Goal: Transaction & Acquisition: Purchase product/service

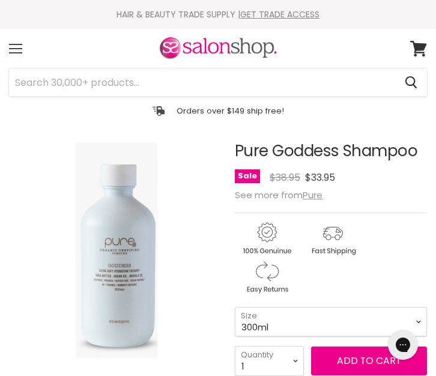
click at [17, 46] on div "Menu" at bounding box center [15, 49] width 25 height 28
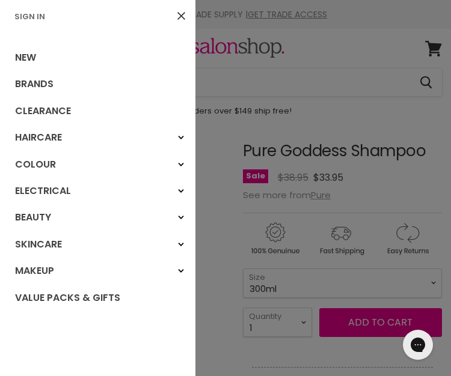
click at [211, 159] on div at bounding box center [225, 188] width 451 height 376
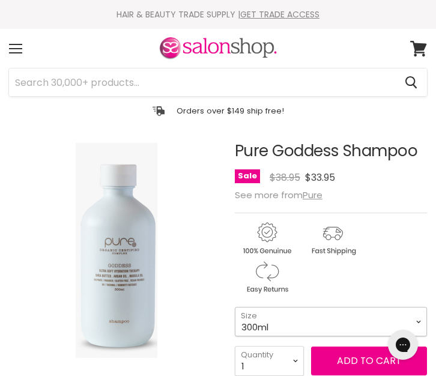
click at [310, 317] on select "300ml 1 Litre" at bounding box center [331, 321] width 192 height 29
click at [235, 308] on select "300ml 1 Litre" at bounding box center [331, 321] width 192 height 29
select select "1 Litre"
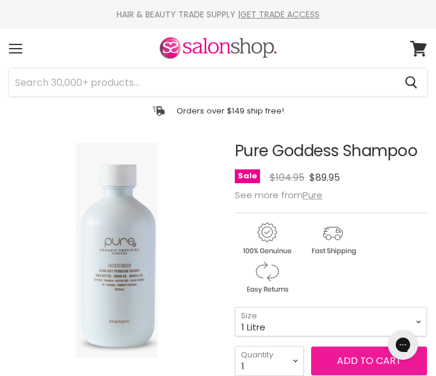
click at [349, 361] on button "Add to cart" at bounding box center [369, 361] width 116 height 29
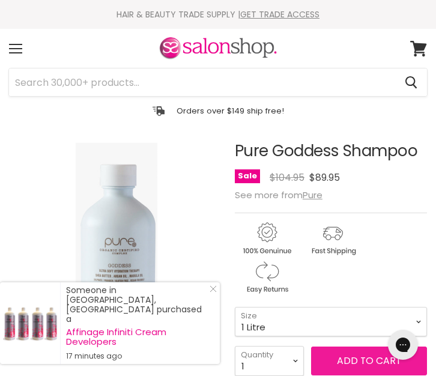
click at [363, 358] on button "Add to cart" at bounding box center [369, 361] width 116 height 29
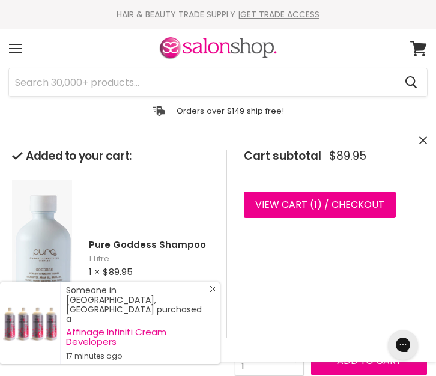
click at [213, 293] on icon "Close Icon" at bounding box center [213, 288] width 7 height 7
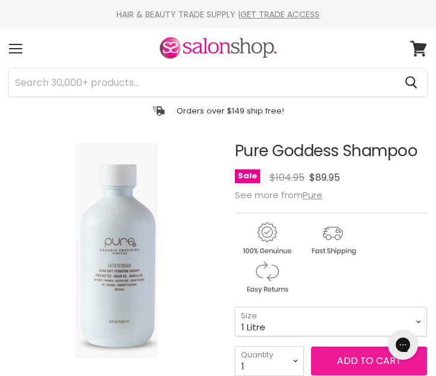
click at [358, 356] on button "Add to cart" at bounding box center [369, 361] width 116 height 29
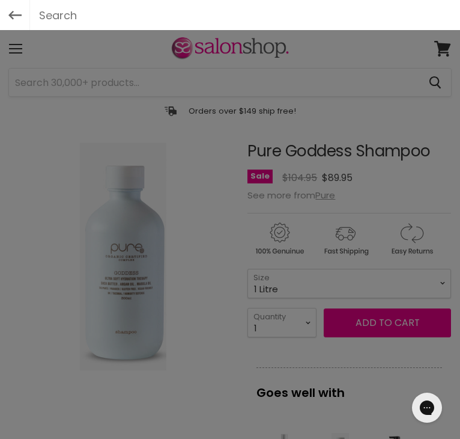
click at [29, 84] on div at bounding box center [230, 219] width 460 height 439
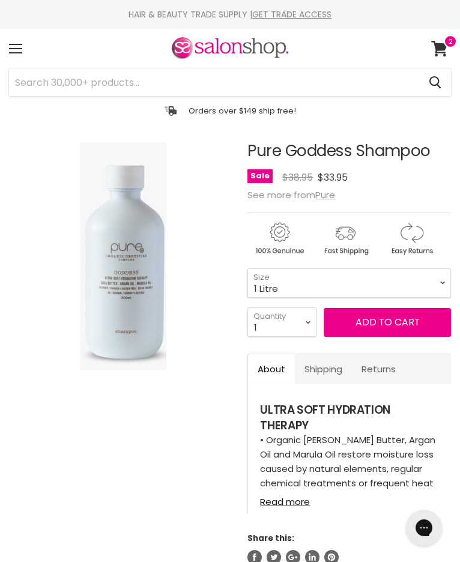
click at [248, 269] on select "300ml 1 Litre" at bounding box center [350, 283] width 204 height 29
select select "1 Litre"
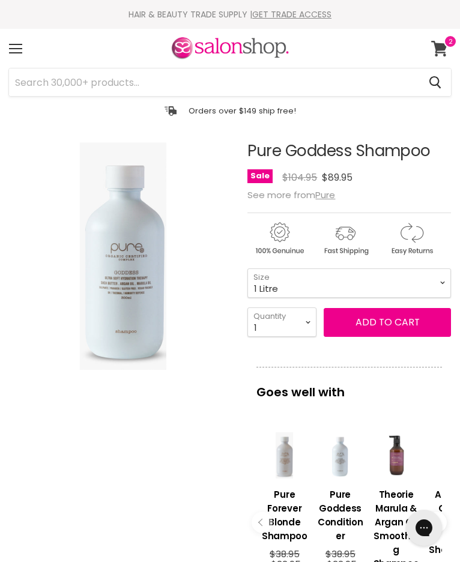
click at [442, 43] on icon at bounding box center [439, 49] width 17 height 16
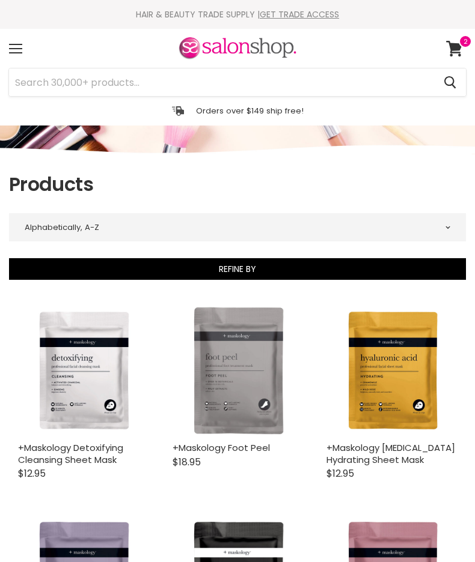
select select "title-ascending"
click at [61, 79] on input "Search" at bounding box center [221, 82] width 425 height 28
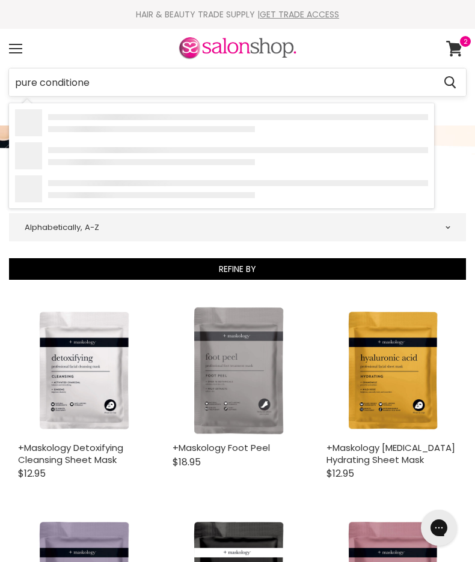
type input "pure conditioner"
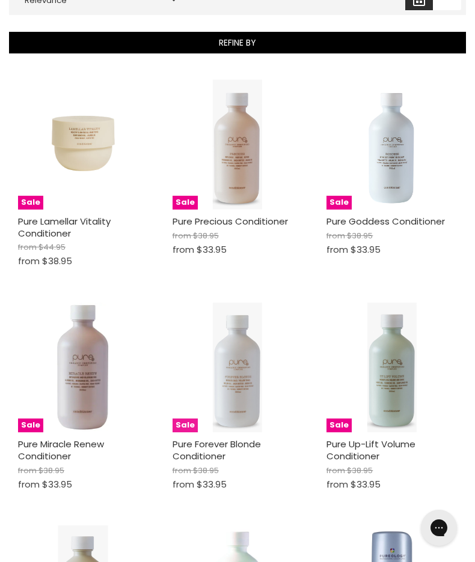
scroll to position [229, 0]
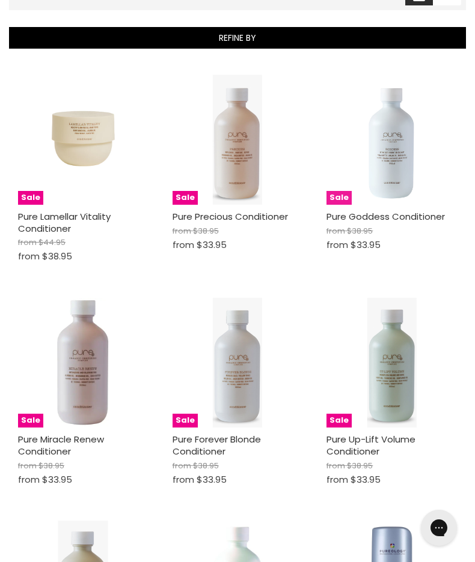
click at [391, 190] on img "Main content" at bounding box center [391, 140] width 49 height 130
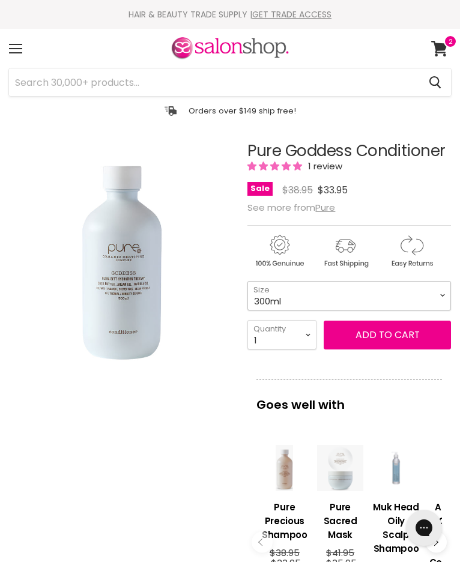
click at [317, 296] on select "300ml 1 Litre" at bounding box center [350, 295] width 204 height 29
click at [248, 281] on select "300ml 1 Litre" at bounding box center [350, 295] width 204 height 29
select select "1 Litre"
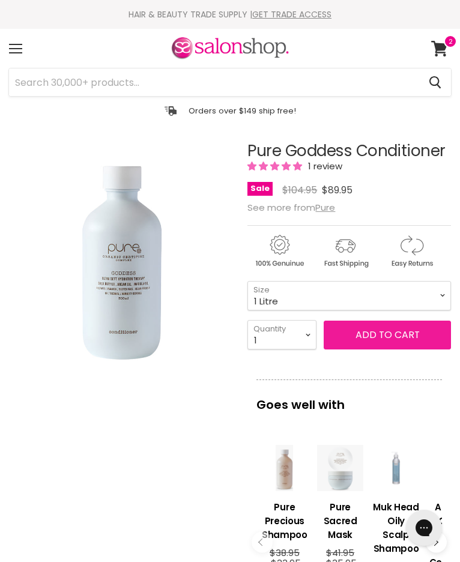
click at [385, 339] on button "Add to cart" at bounding box center [387, 335] width 127 height 29
click at [377, 332] on button "Add to cart" at bounding box center [387, 335] width 127 height 29
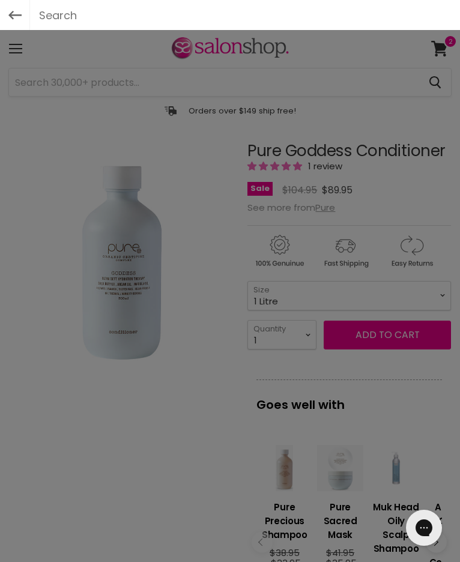
click at [177, 488] on div at bounding box center [230, 281] width 460 height 562
click at [204, 198] on div at bounding box center [230, 281] width 460 height 562
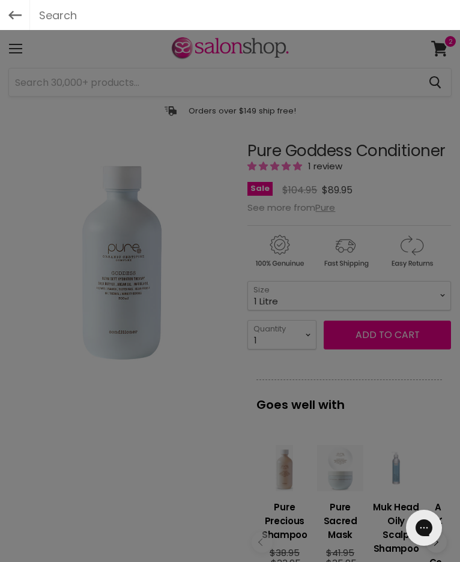
click at [439, 48] on div at bounding box center [230, 281] width 460 height 562
click at [306, 335] on div at bounding box center [230, 281] width 460 height 562
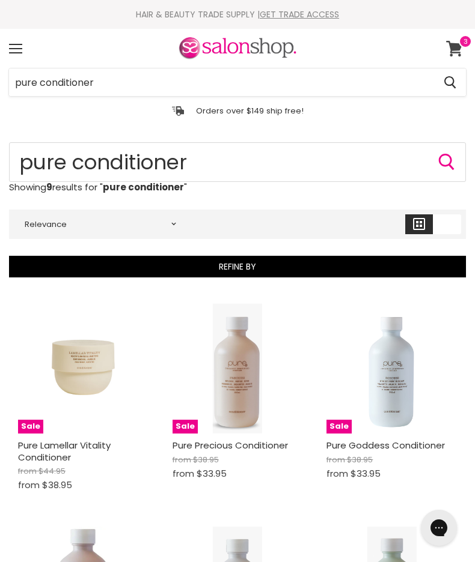
click at [451, 49] on icon at bounding box center [454, 49] width 16 height 16
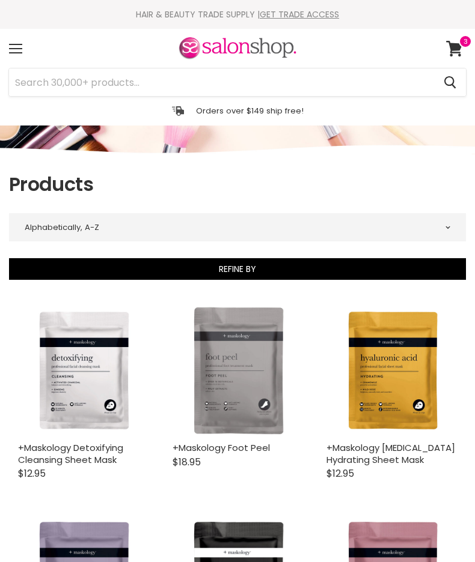
select select "title-ascending"
click at [44, 82] on input "Search" at bounding box center [221, 82] width 425 height 28
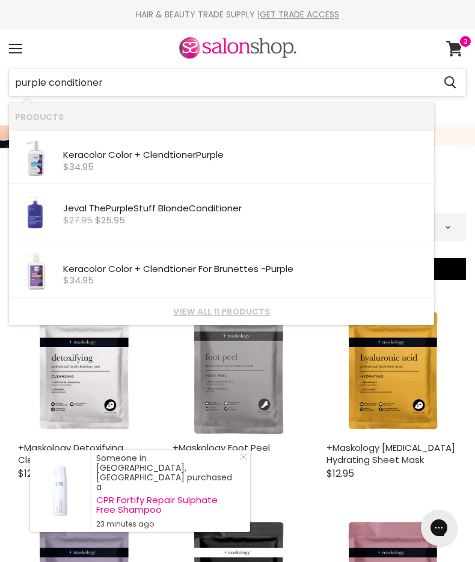
click at [11, 84] on input "purple conditioner" at bounding box center [221, 82] width 425 height 28
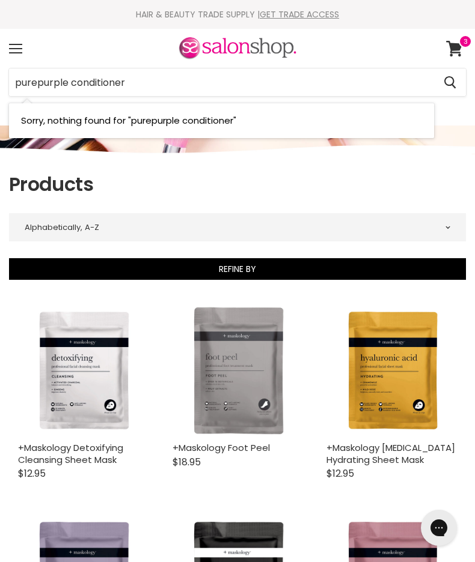
type input "pure purple conditioner"
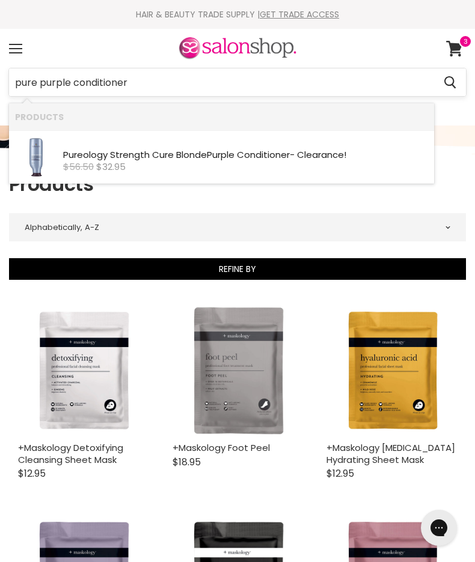
click at [138, 84] on input "pure purple conditioner" at bounding box center [221, 82] width 425 height 28
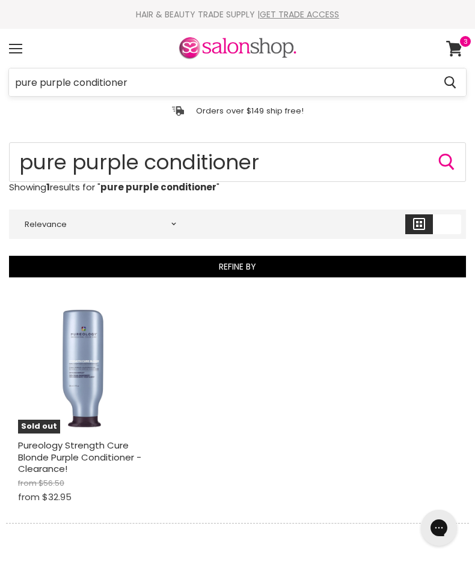
drag, startPoint x: 40, startPoint y: 82, endPoint x: 138, endPoint y: 79, distance: 98.0
click at [138, 79] on input "pure purple conditioner" at bounding box center [221, 82] width 425 height 28
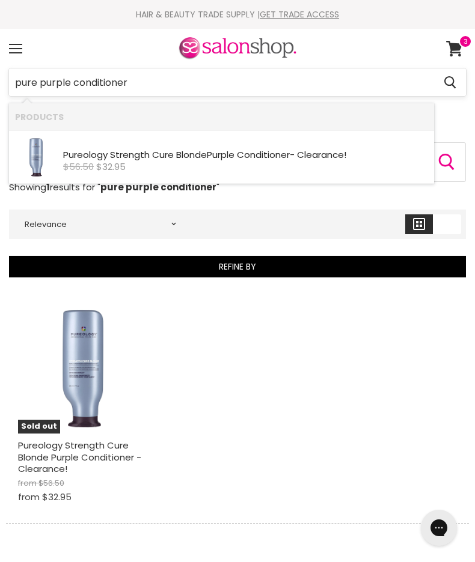
type input "pure"
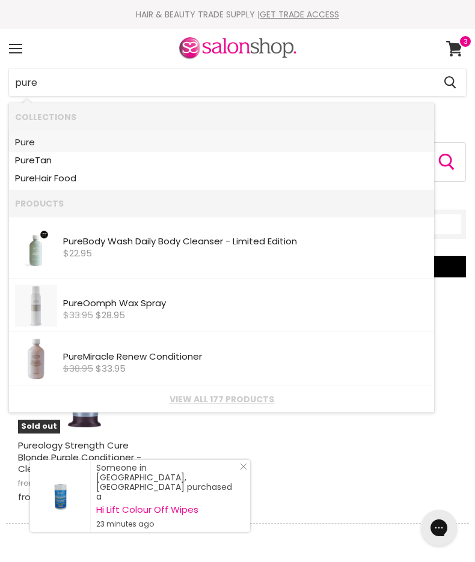
click at [21, 142] on b "Pure" at bounding box center [25, 142] width 20 height 13
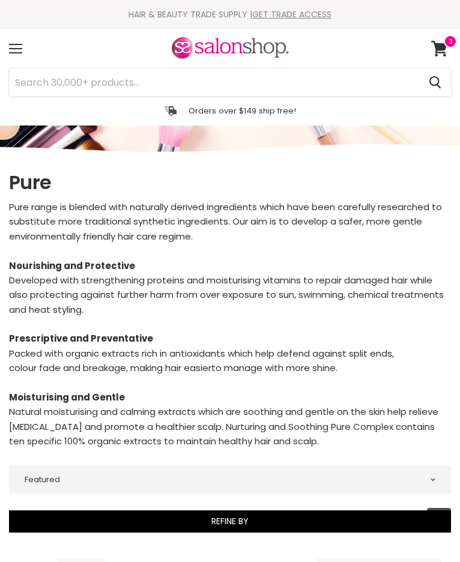
select select "manual"
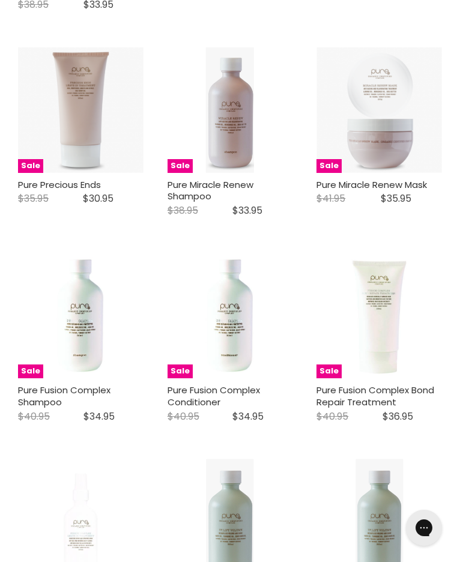
scroll to position [1131, 0]
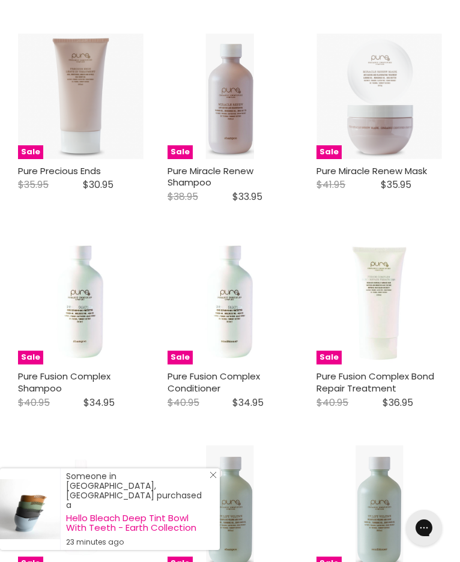
click at [211, 479] on icon "Close Icon" at bounding box center [213, 475] width 7 height 7
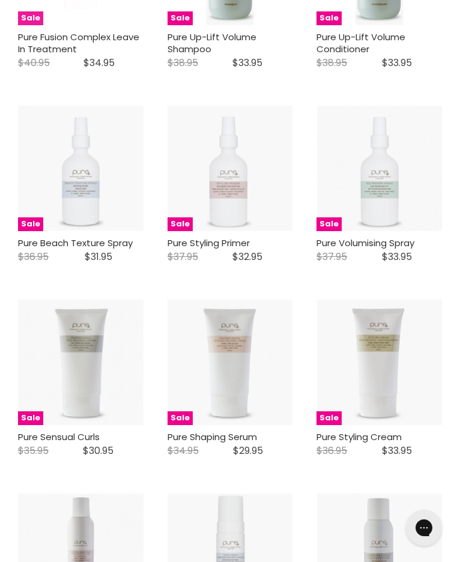
scroll to position [1685, 0]
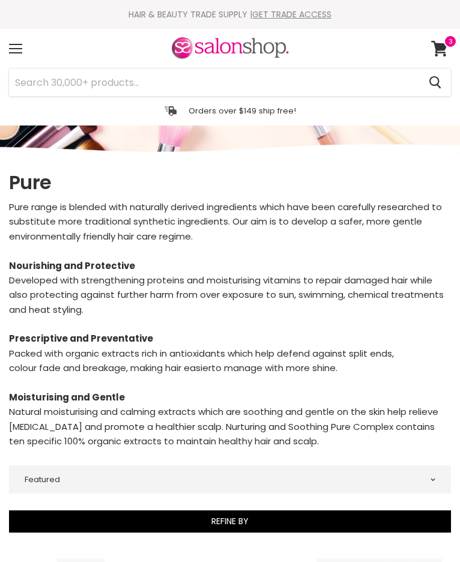
select select "manual"
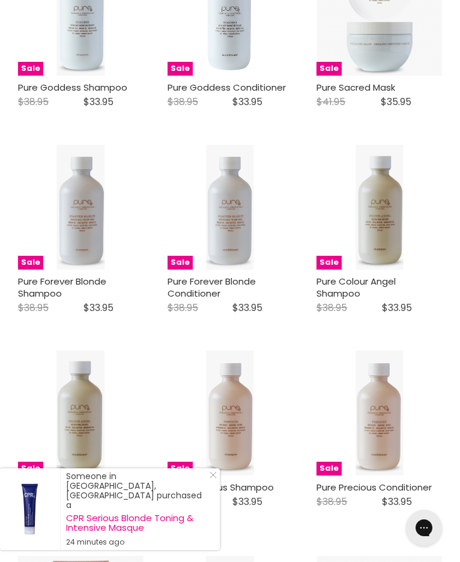
scroll to position [612, 0]
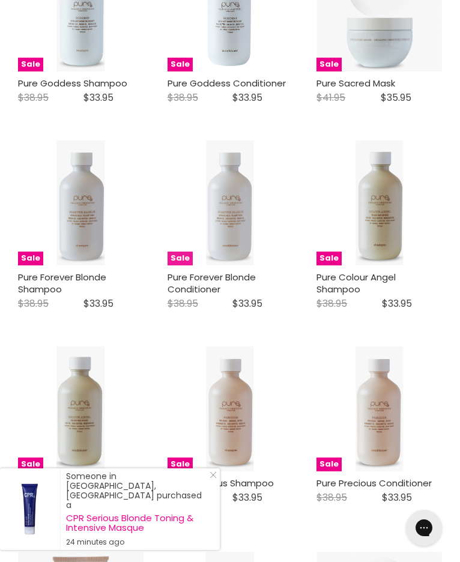
click at [230, 255] on img "Main content" at bounding box center [229, 204] width 47 height 126
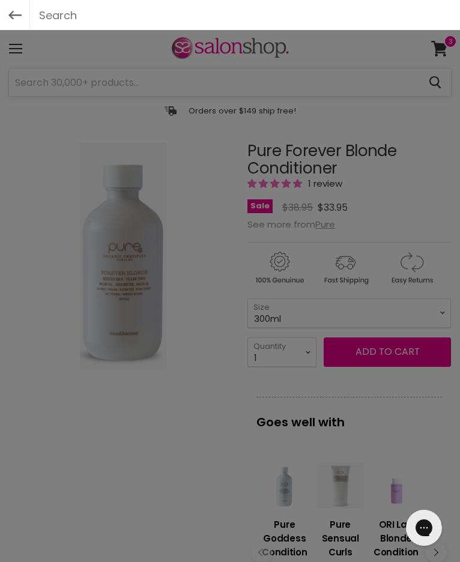
click at [36, 128] on div at bounding box center [230, 281] width 460 height 562
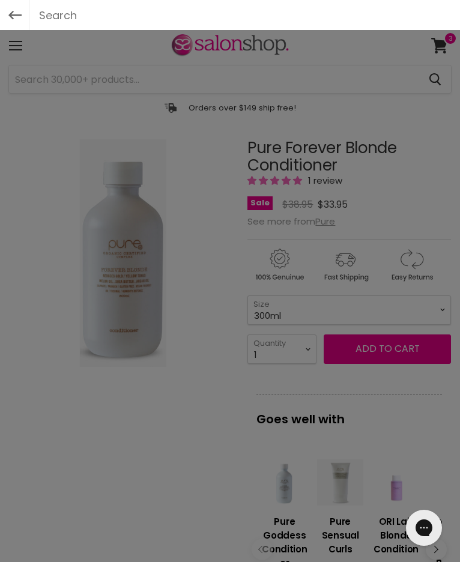
click at [438, 44] on div at bounding box center [230, 281] width 460 height 562
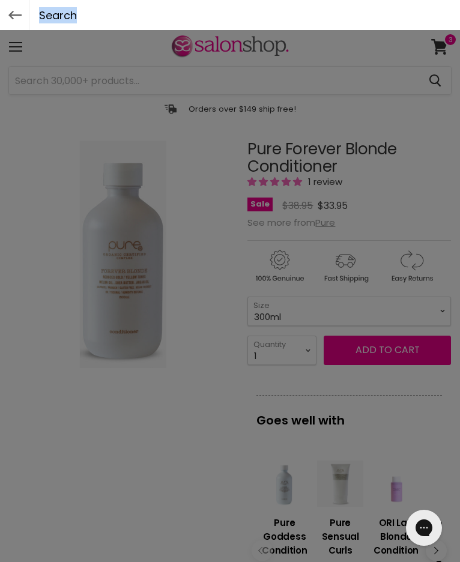
scroll to position [0, 0]
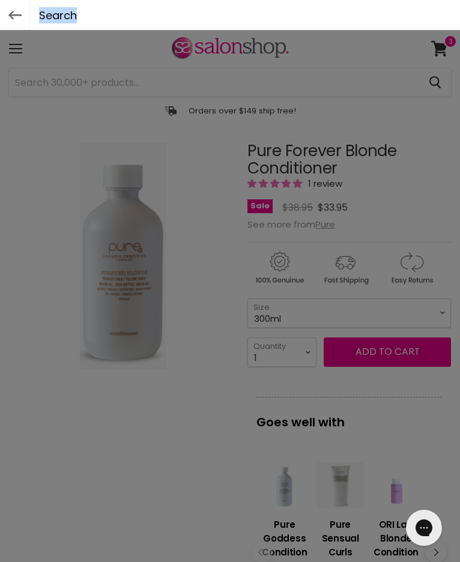
click at [388, 37] on div at bounding box center [230, 281] width 460 height 562
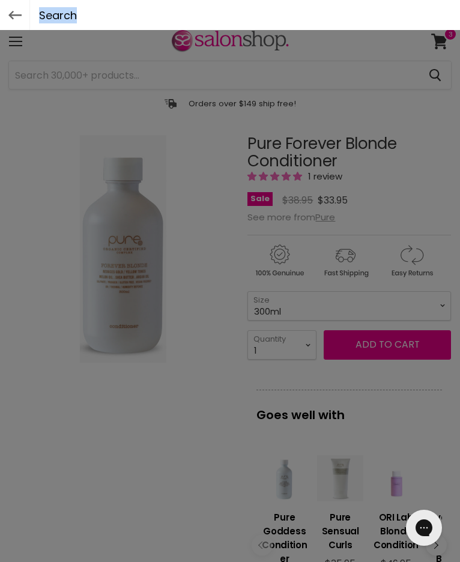
click at [214, 432] on div at bounding box center [230, 281] width 460 height 562
drag, startPoint x: 214, startPoint y: 432, endPoint x: 219, endPoint y: 425, distance: 8.7
click at [216, 429] on div at bounding box center [230, 281] width 460 height 562
click at [444, 40] on div at bounding box center [230, 281] width 460 height 562
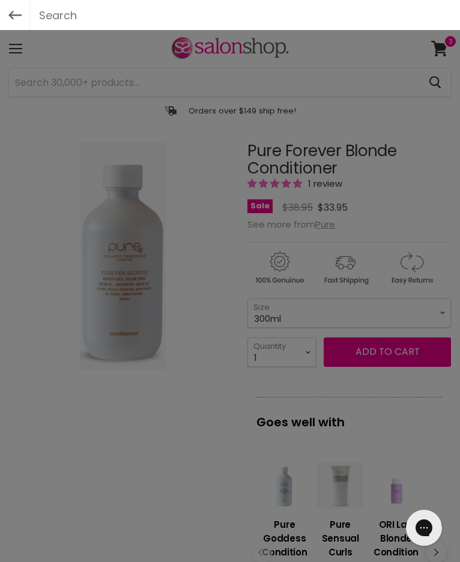
scroll to position [11, 0]
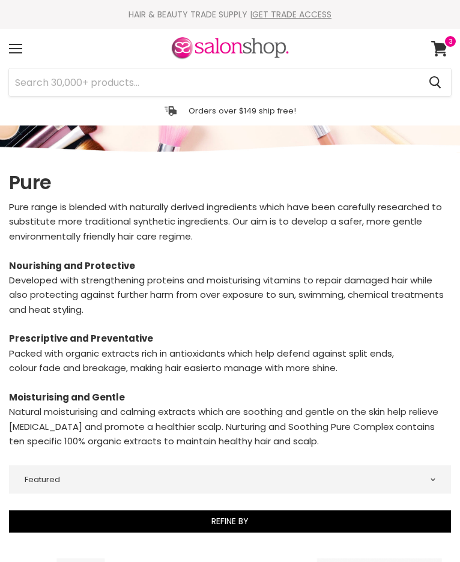
select select "manual"
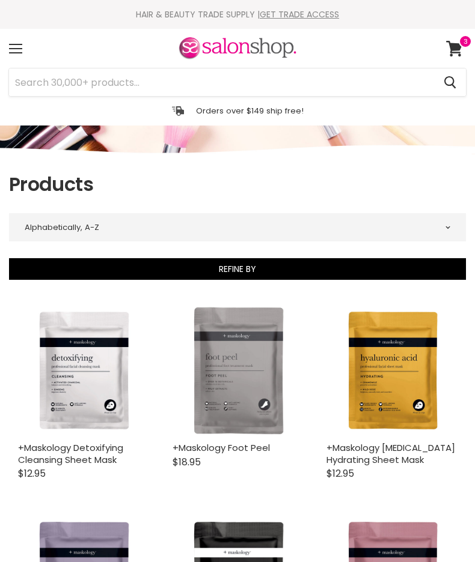
select select "title-ascending"
click at [47, 81] on input "Search" at bounding box center [221, 82] width 425 height 28
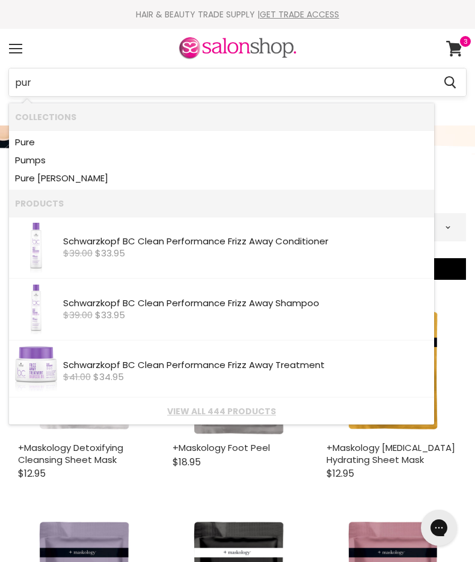
type input "pure"
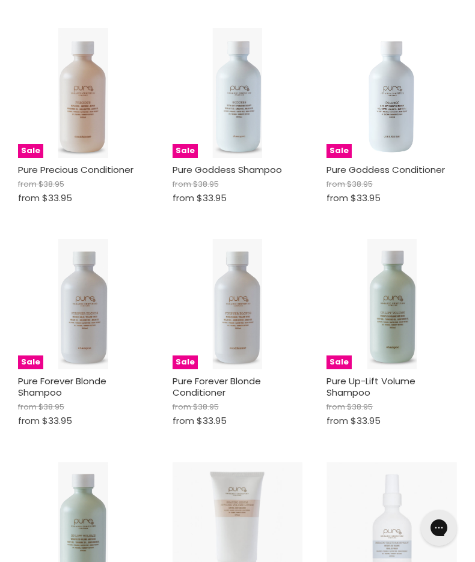
scroll to position [501, 0]
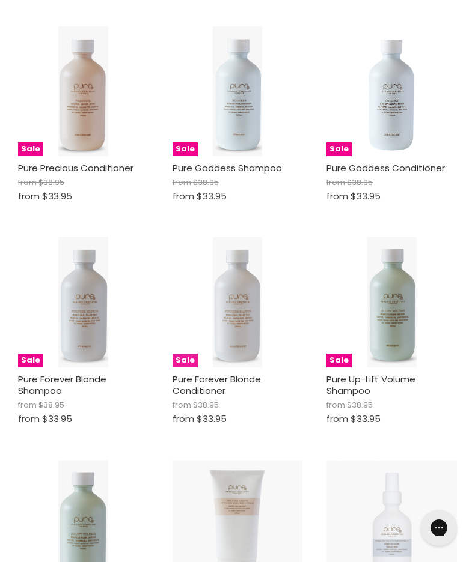
click at [228, 345] on img "Main content" at bounding box center [237, 302] width 49 height 130
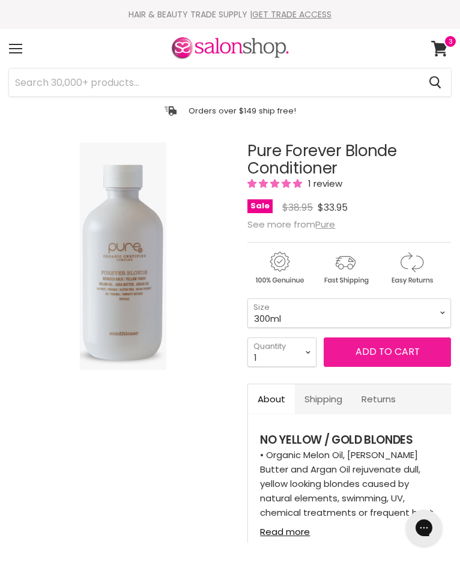
click at [359, 350] on span "Add to cart" at bounding box center [388, 352] width 64 height 14
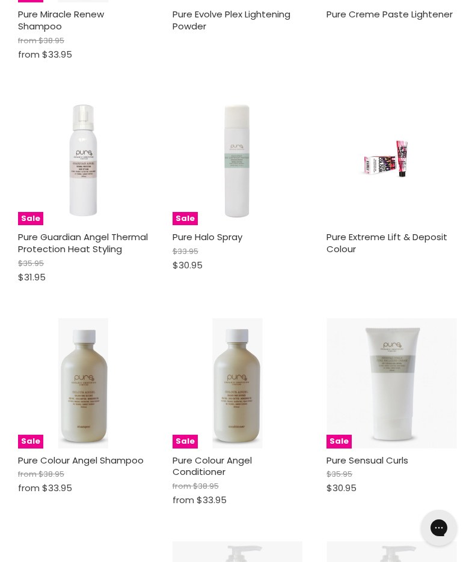
scroll to position [1315, 0]
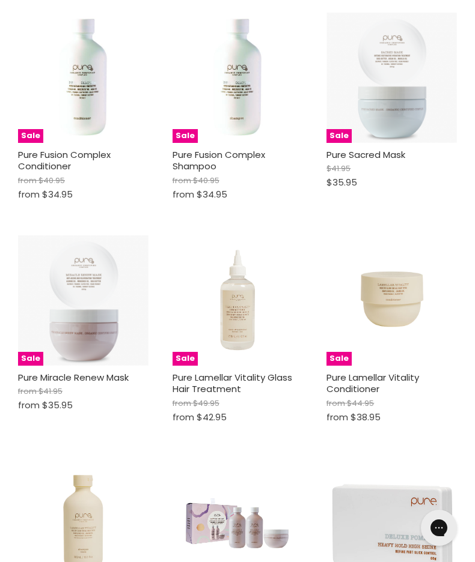
scroll to position [2514, 0]
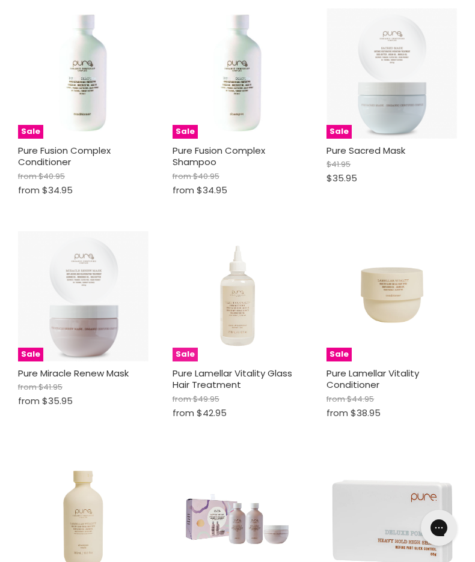
click at [246, 328] on img "Main content" at bounding box center [237, 296] width 130 height 130
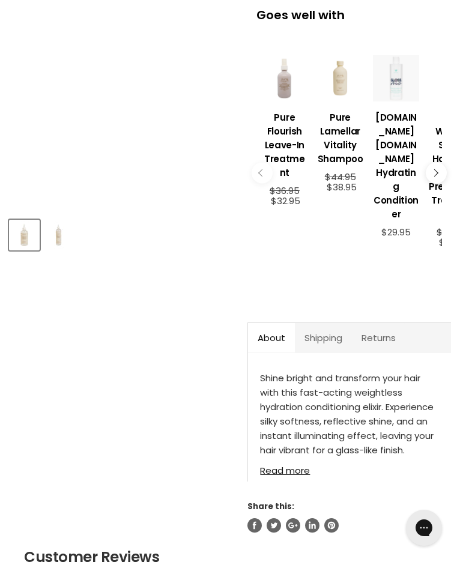
scroll to position [413, 0]
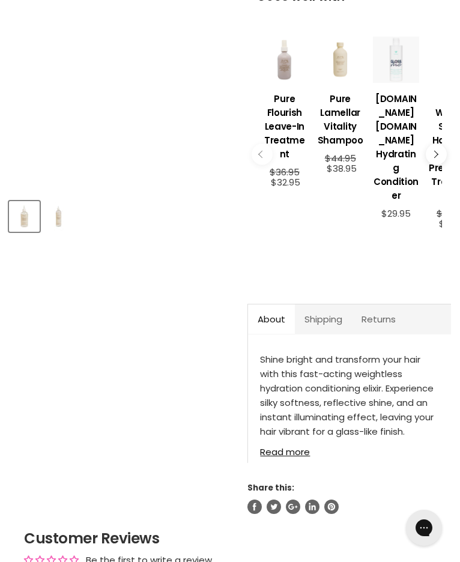
click at [278, 440] on link "Read more" at bounding box center [349, 448] width 179 height 17
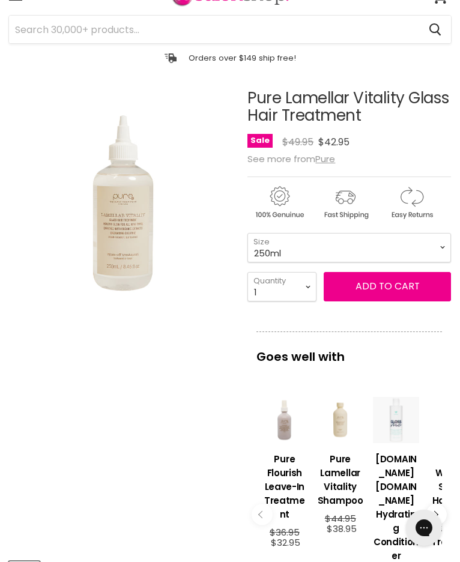
scroll to position [0, 0]
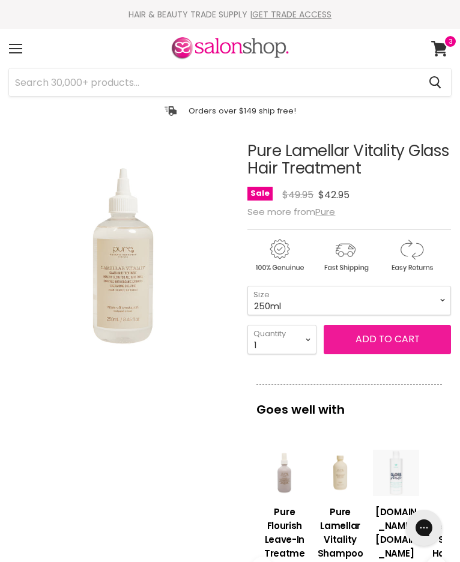
click at [366, 341] on span "Add to cart" at bounding box center [388, 339] width 64 height 14
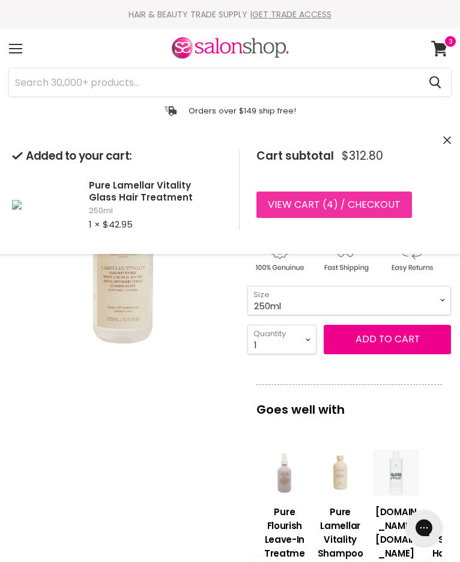
click at [329, 212] on link "View cart ( 4 ) / Checkout" at bounding box center [335, 205] width 156 height 26
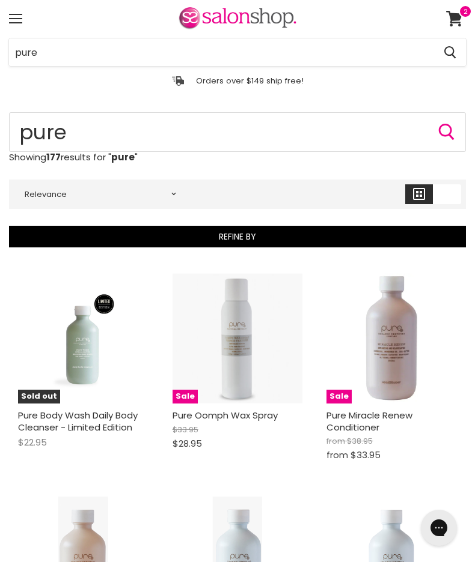
scroll to position [51, 0]
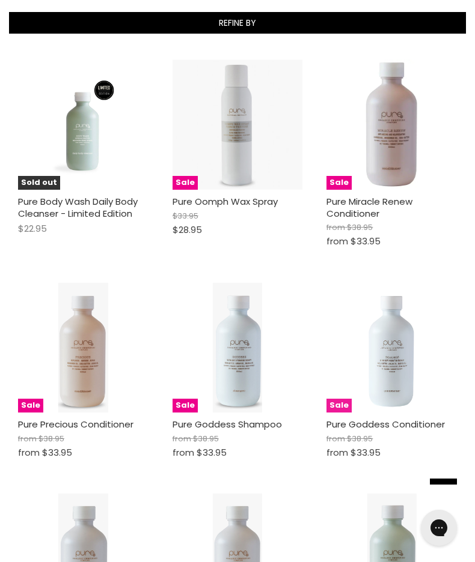
click at [395, 347] on img "Main content" at bounding box center [391, 348] width 49 height 130
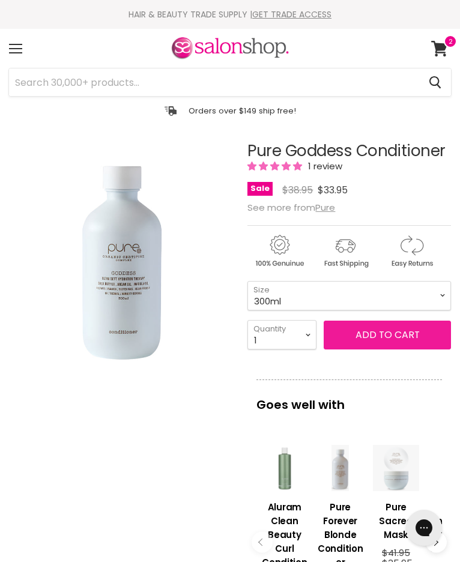
click at [377, 333] on span "Add to cart" at bounding box center [388, 335] width 64 height 14
click at [398, 332] on span "Add to cart" at bounding box center [388, 335] width 64 height 14
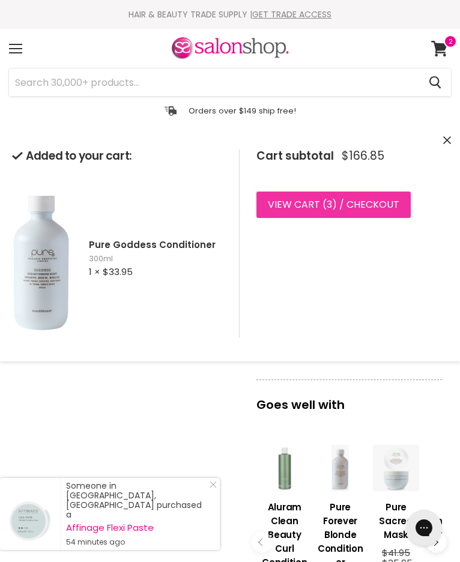
click at [297, 202] on link "View cart ( 3 ) / Checkout" at bounding box center [334, 205] width 154 height 26
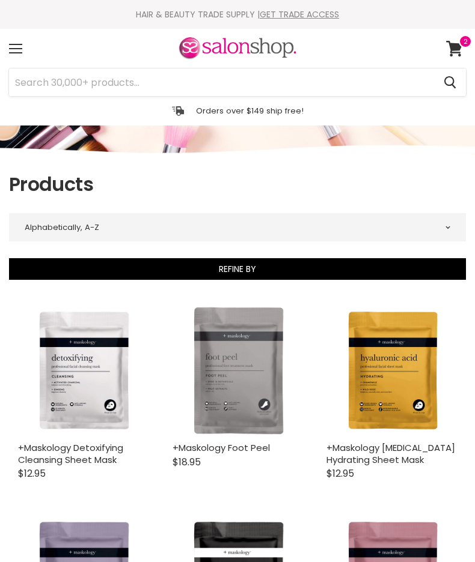
select select "title-ascending"
click at [47, 81] on input "Search" at bounding box center [221, 82] width 425 height 28
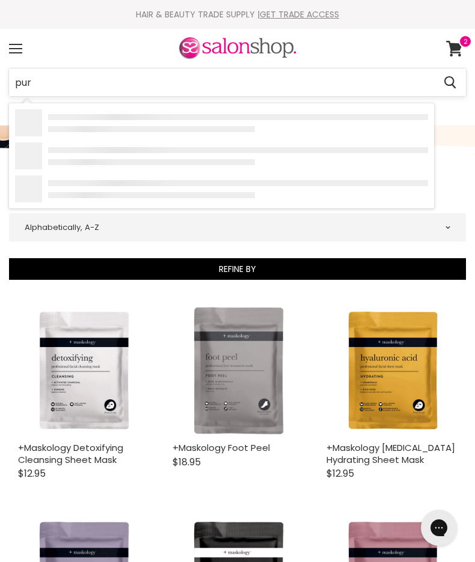
type input "pure"
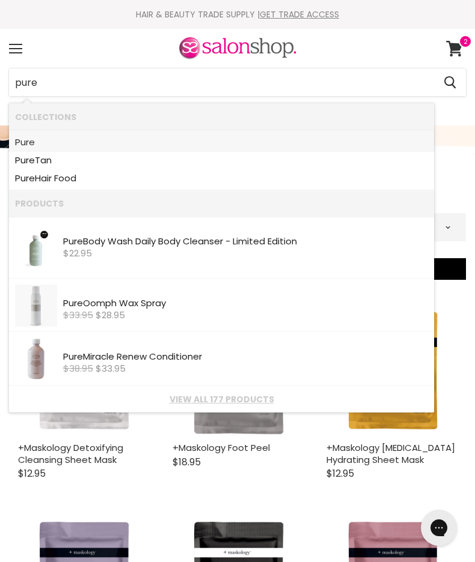
click at [41, 144] on link "Pure" at bounding box center [221, 142] width 413 height 18
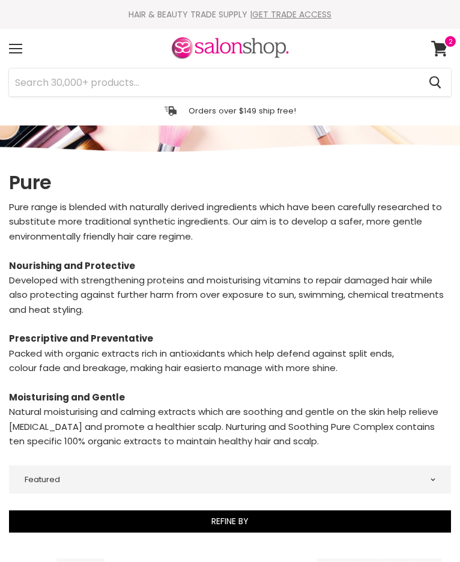
select select "manual"
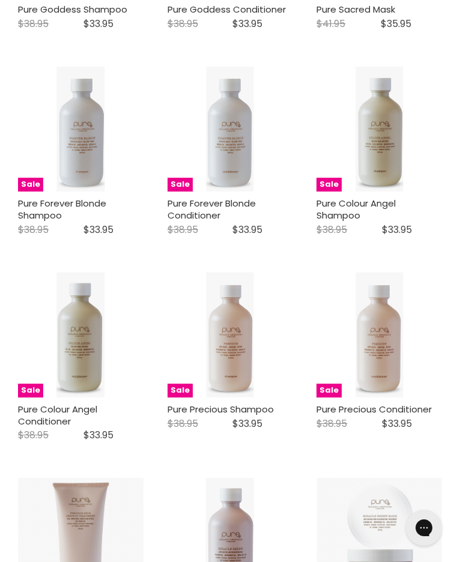
scroll to position [688, 0]
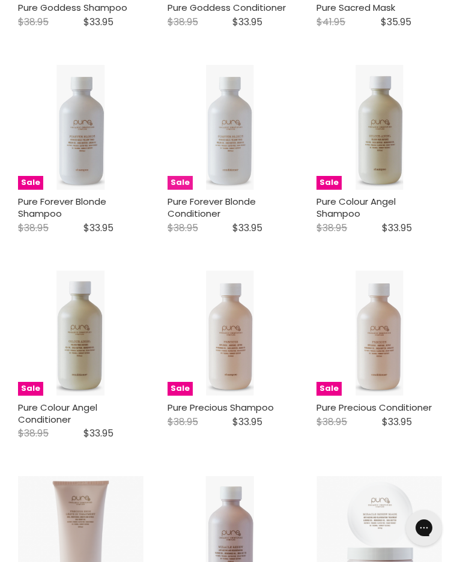
click at [218, 166] on img "Main content" at bounding box center [229, 128] width 47 height 126
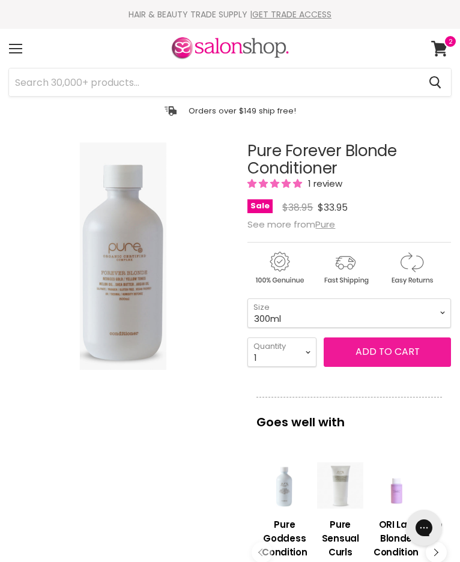
click at [413, 350] on span "Add to cart" at bounding box center [388, 352] width 64 height 14
click at [388, 351] on span "Add to cart" at bounding box center [388, 352] width 64 height 14
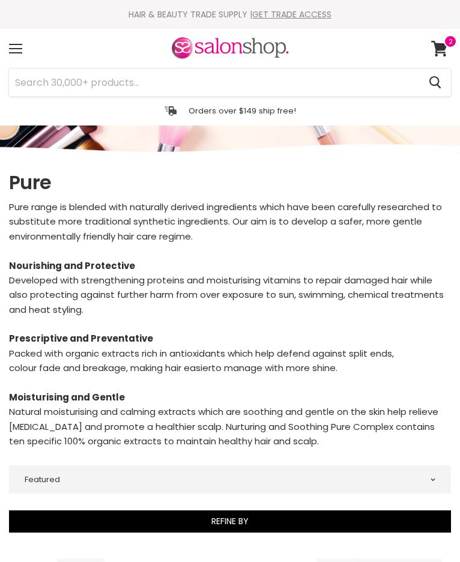
select select "manual"
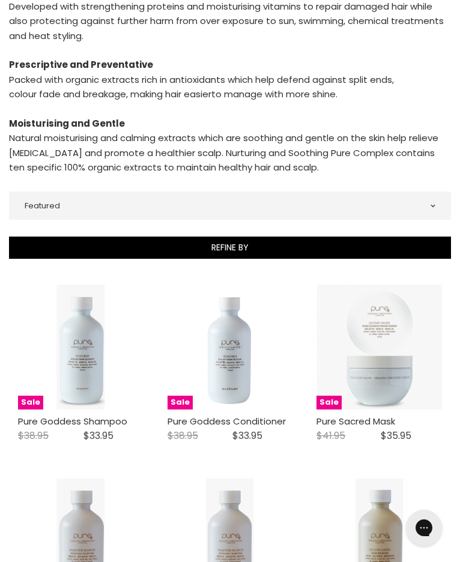
scroll to position [290, 0]
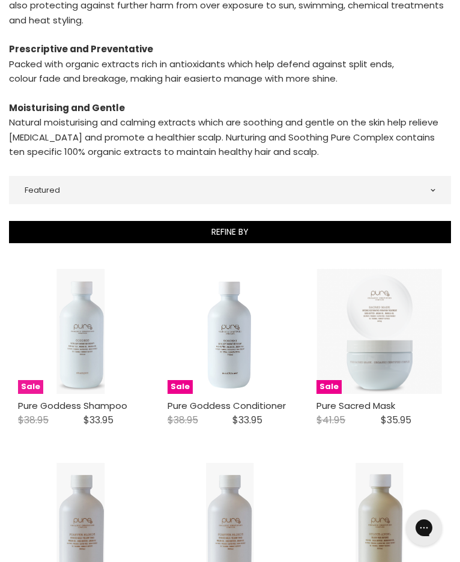
click at [87, 335] on img "Main content" at bounding box center [80, 332] width 47 height 126
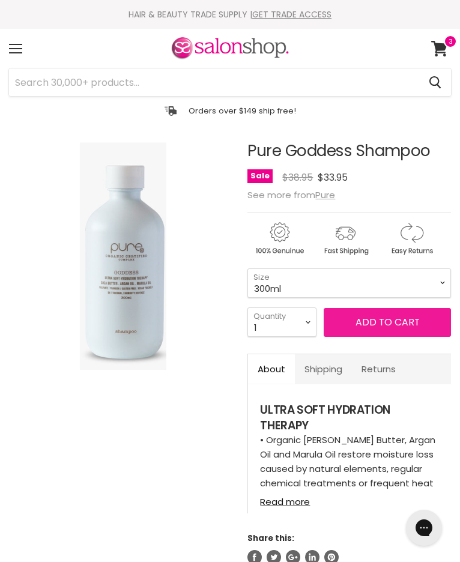
click at [390, 319] on span "Add to cart" at bounding box center [388, 322] width 64 height 14
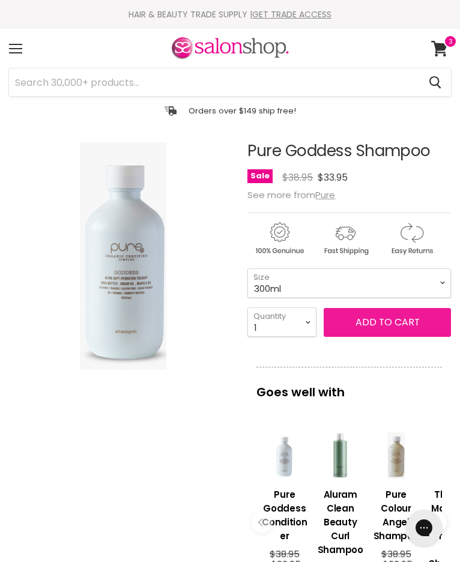
click at [385, 319] on span "Add to cart" at bounding box center [388, 322] width 64 height 14
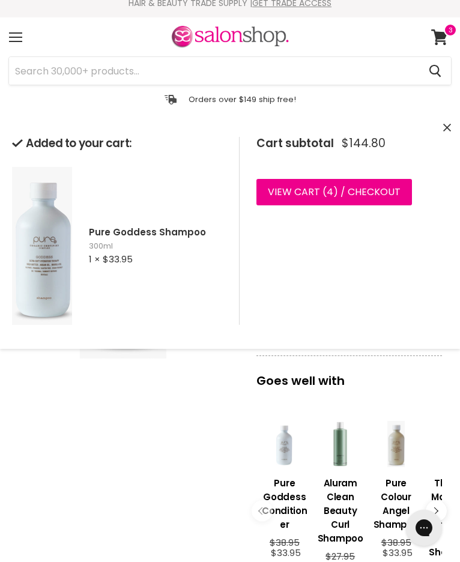
scroll to position [13, 0]
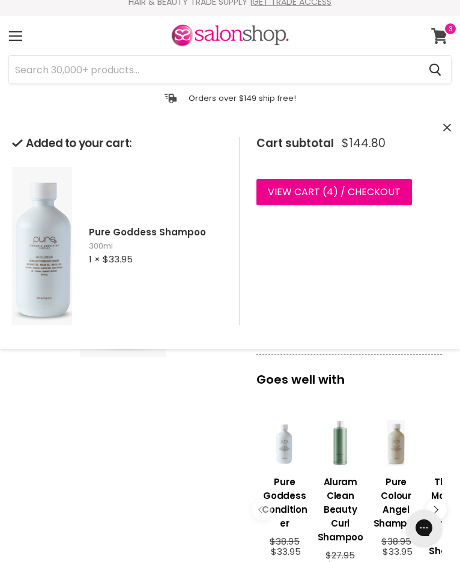
click at [439, 38] on icon at bounding box center [439, 36] width 16 height 16
